Goal: Find contact information: Find contact information

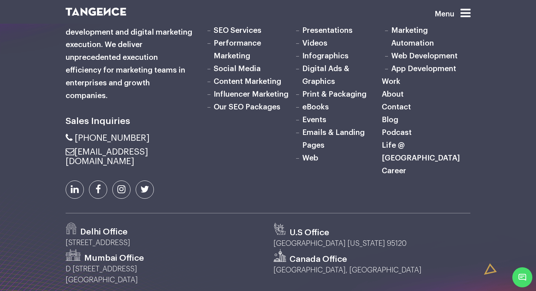
scroll to position [2420, 0]
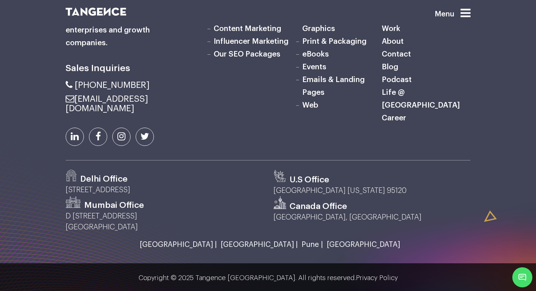
click at [107, 216] on p "D [STREET_ADDRESS]" at bounding box center [164, 222] width 197 height 22
click at [328, 194] on p "[GEOGRAPHIC_DATA] [US_STATE] 95120" at bounding box center [372, 190] width 197 height 11
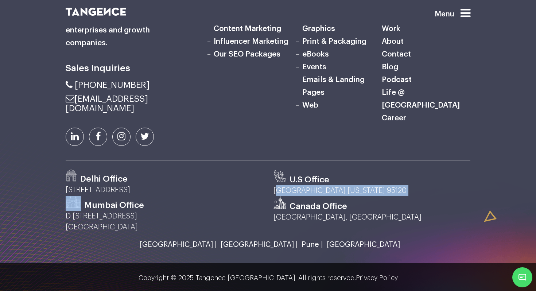
click at [328, 194] on p "[GEOGRAPHIC_DATA] [US_STATE] 95120" at bounding box center [372, 190] width 197 height 11
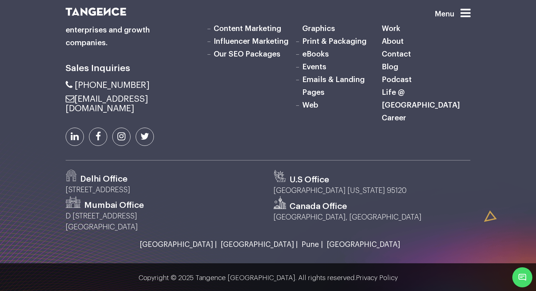
click at [312, 223] on div "Canada Office [GEOGRAPHIC_DATA], [GEOGRAPHIC_DATA]" at bounding box center [372, 214] width 208 height 36
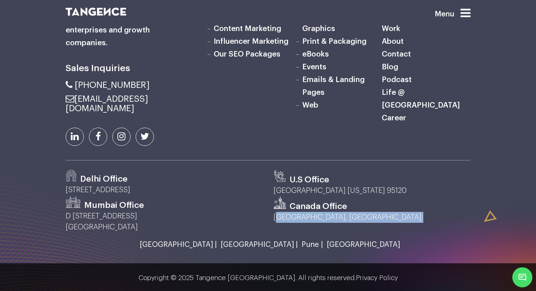
click at [312, 223] on div "Canada Office [GEOGRAPHIC_DATA], [GEOGRAPHIC_DATA]" at bounding box center [372, 214] width 208 height 36
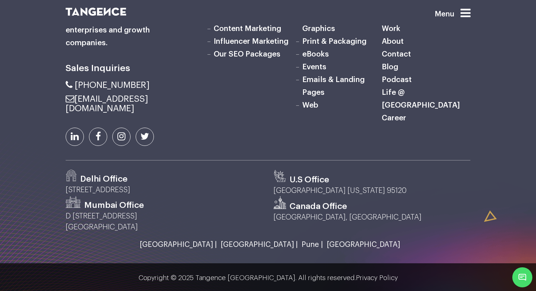
click at [108, 179] on h3 "Delhi Office" at bounding box center [103, 179] width 47 height 11
click at [108, 192] on p "[STREET_ADDRESS]" at bounding box center [164, 190] width 197 height 11
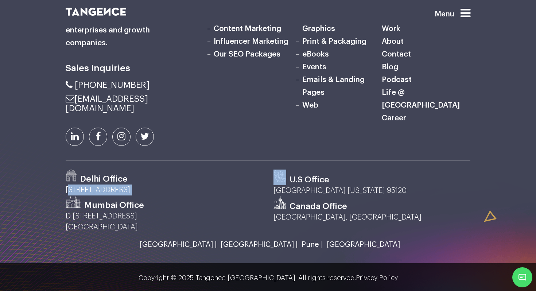
click at [108, 192] on p "[STREET_ADDRESS]" at bounding box center [164, 190] width 197 height 11
click at [115, 185] on p "[STREET_ADDRESS]" at bounding box center [164, 190] width 197 height 11
click at [87, 185] on p "[STREET_ADDRESS]" at bounding box center [164, 190] width 197 height 11
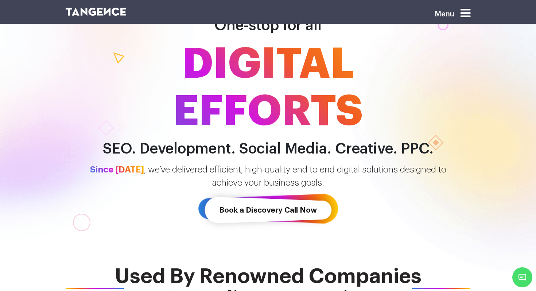
scroll to position [0, 0]
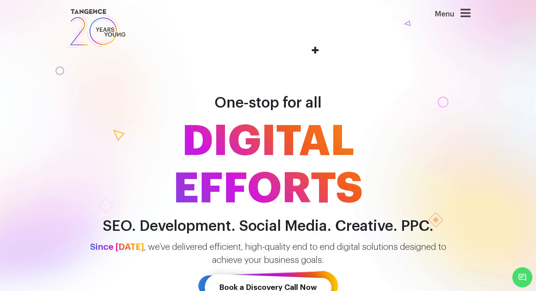
click at [470, 12] on icon at bounding box center [466, 13] width 10 height 12
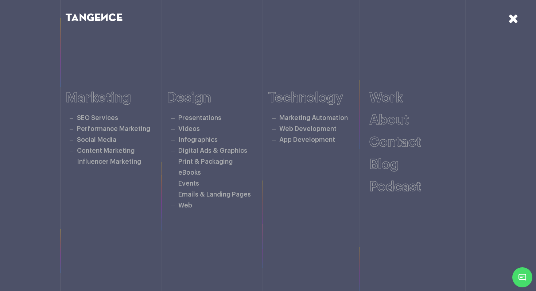
click at [511, 17] on icon at bounding box center [514, 18] width 10 height 13
